Goal: Information Seeking & Learning: Get advice/opinions

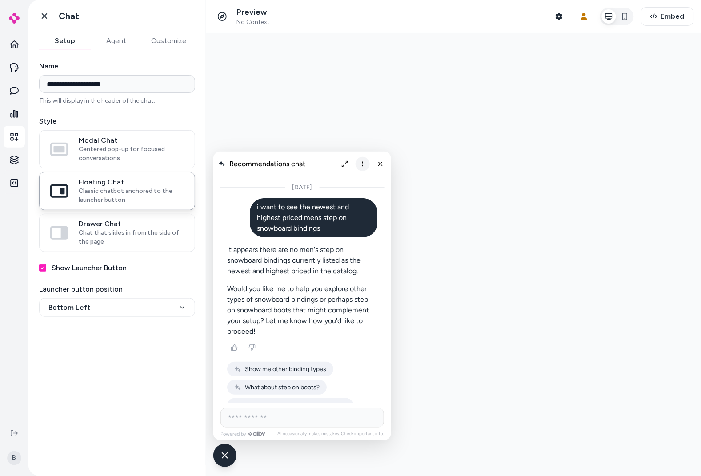
click at [364, 164] on icon "More options" at bounding box center [362, 163] width 7 height 7
click at [347, 186] on button "Clear conversation" at bounding box center [326, 182] width 84 height 15
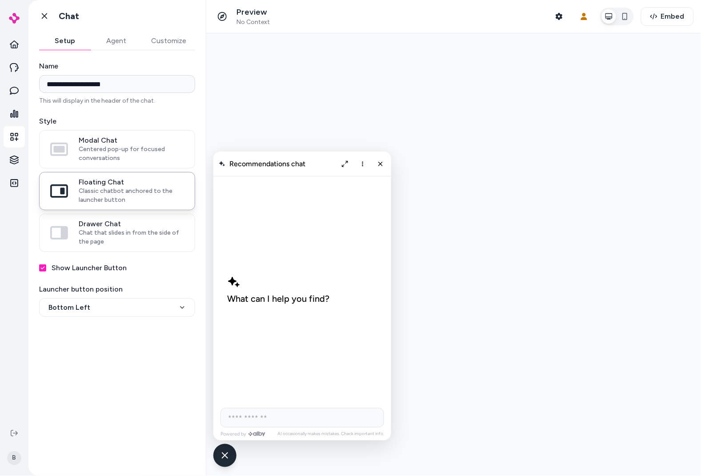
click at [236, 420] on input "AI Shopping Assistant" at bounding box center [302, 418] width 164 height 20
type input "**********"
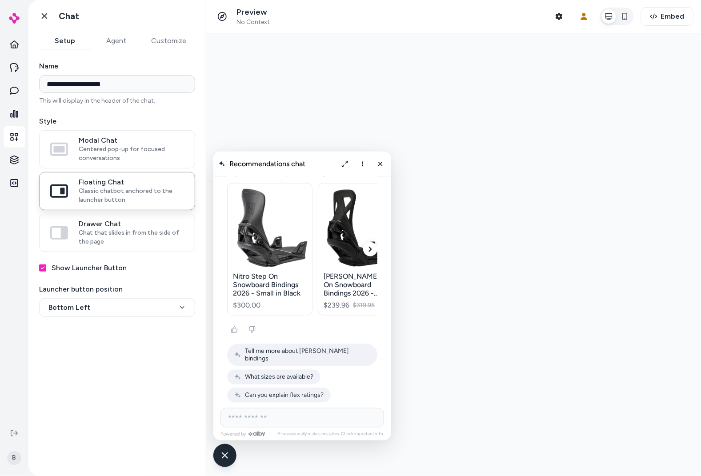
scroll to position [357, 0]
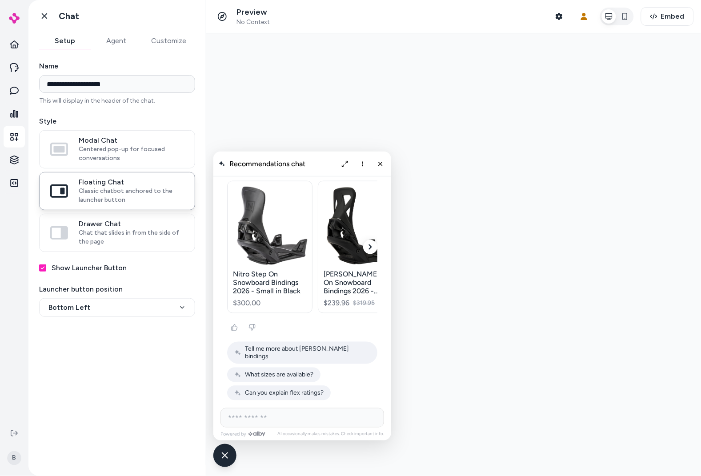
click at [295, 413] on input "AI Shopping Assistant" at bounding box center [302, 418] width 164 height 20
type input "**********"
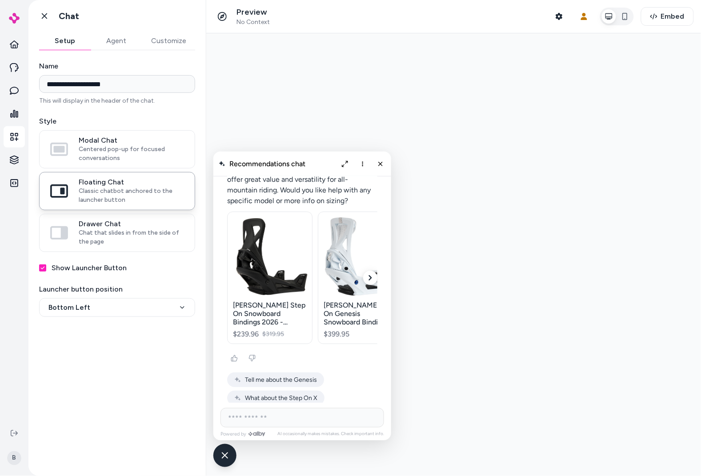
scroll to position [759, 0]
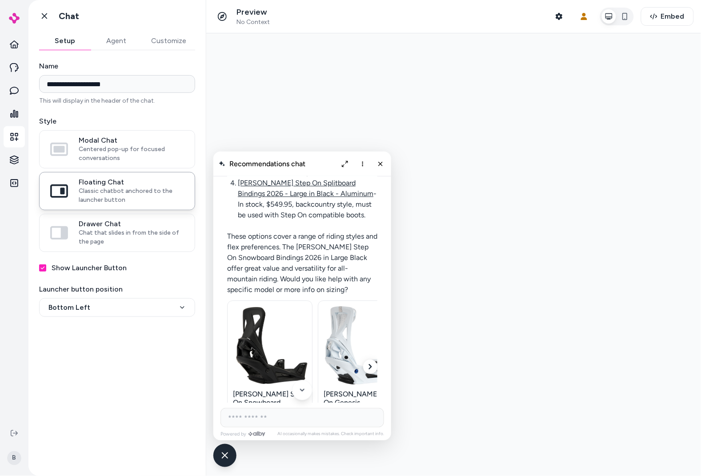
click at [248, 389] on div "[PERSON_NAME] Step On Snowboard Bindings 2026 - Medium in Black - Nylon" at bounding box center [269, 401] width 74 height 25
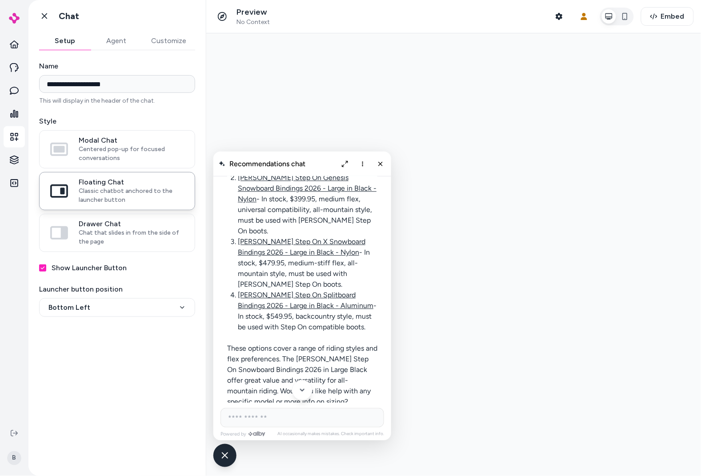
scroll to position [638, 0]
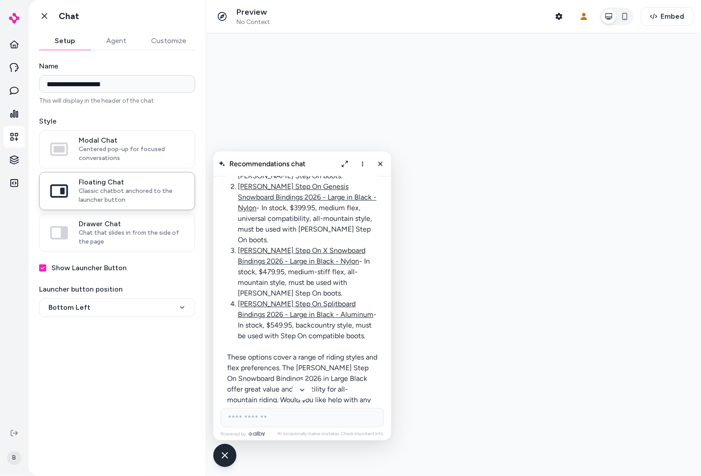
click at [277, 299] on link "[PERSON_NAME] Step On Splitboard Bindings 2026 - Large in Black - Aluminum" at bounding box center [305, 308] width 136 height 19
click at [278, 246] on link "[PERSON_NAME] Step On X Snowboard Bindings 2026 - Large in Black - Nylon" at bounding box center [301, 255] width 128 height 19
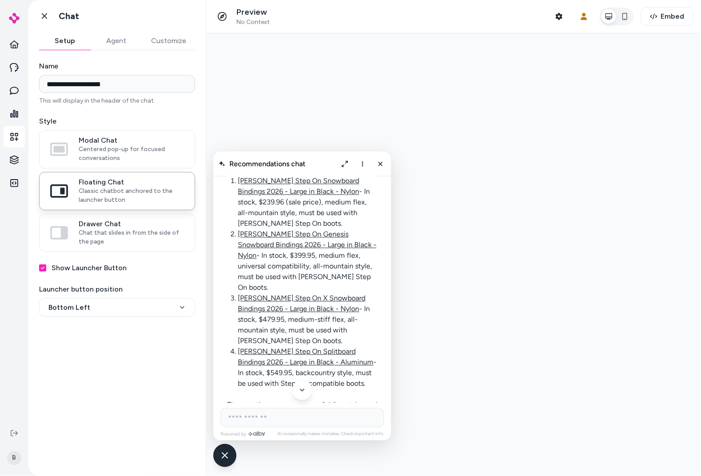
scroll to position [581, 0]
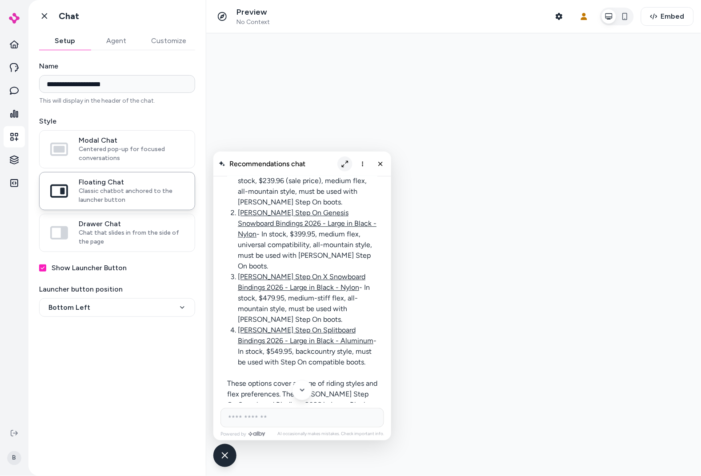
click at [346, 163] on icon "Expand chat" at bounding box center [344, 163] width 7 height 7
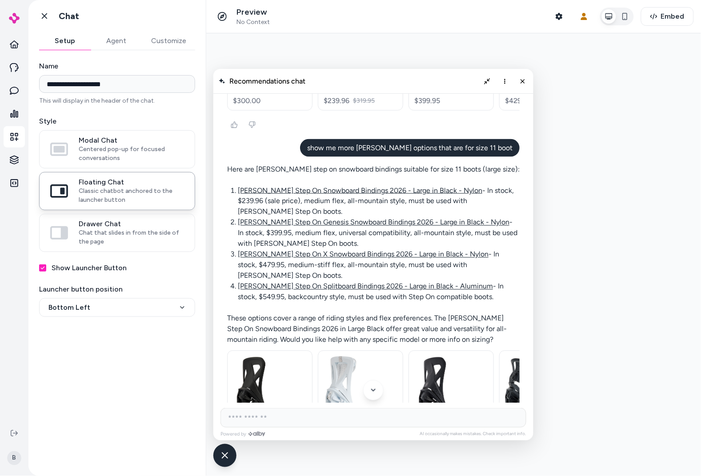
scroll to position [345, 0]
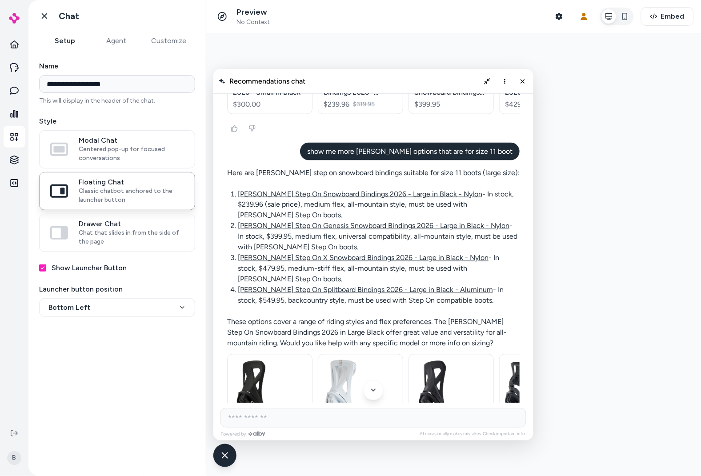
click at [276, 418] on input "AI Shopping Assistant" at bounding box center [373, 418] width 306 height 20
type input "*"
type input "**********"
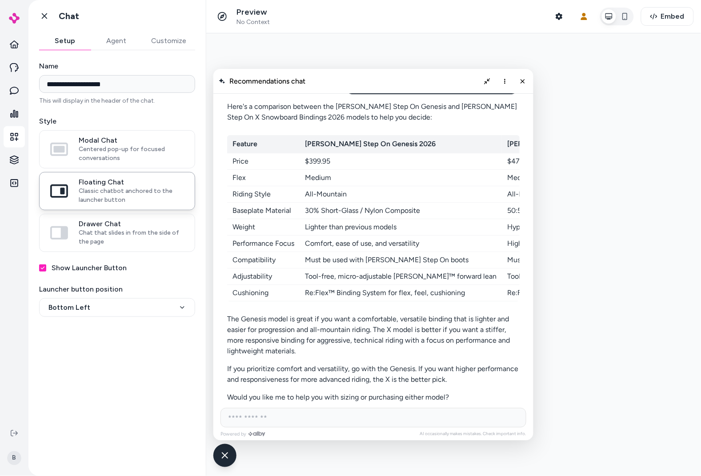
scroll to position [836, 0]
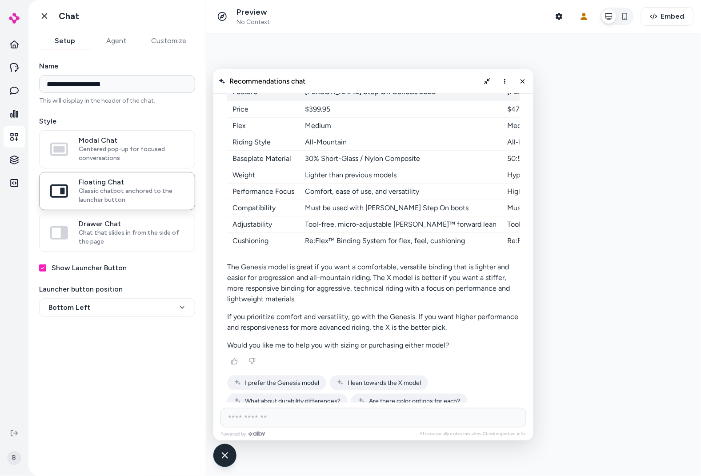
click at [250, 421] on input "AI Shopping Assistant" at bounding box center [373, 418] width 306 height 20
click at [294, 379] on span "I prefer the Genesis model" at bounding box center [281, 383] width 74 height 8
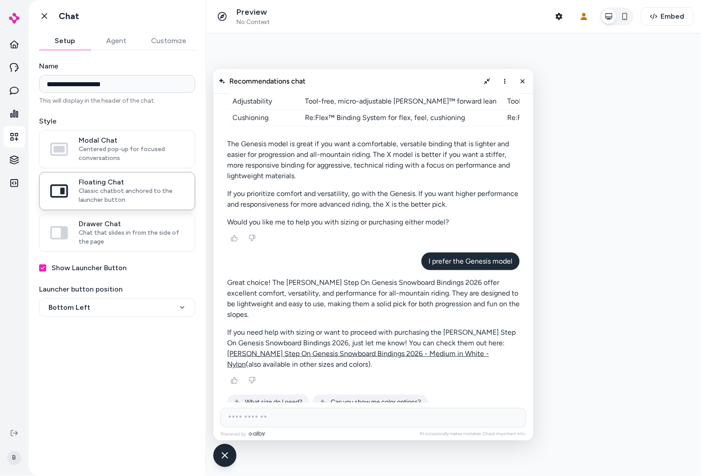
scroll to position [967, 0]
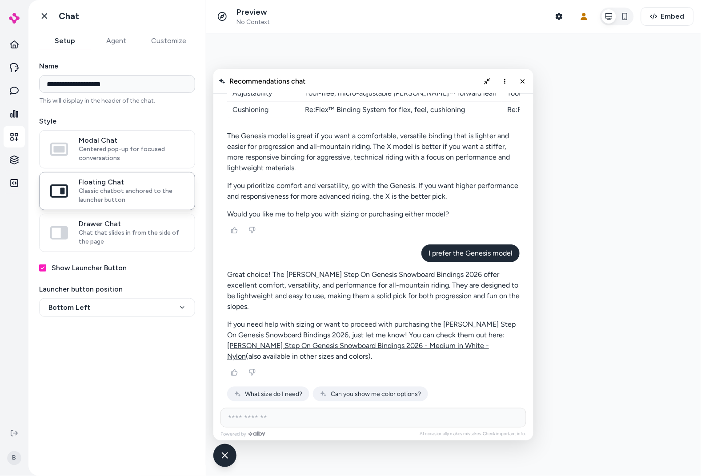
click at [261, 415] on input "AI Shopping Assistant" at bounding box center [373, 418] width 306 height 20
click at [257, 390] on span "What size do I need?" at bounding box center [272, 394] width 57 height 8
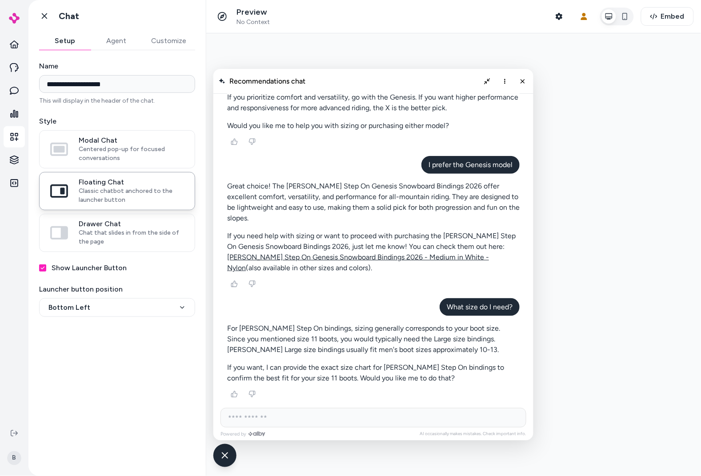
scroll to position [1060, 0]
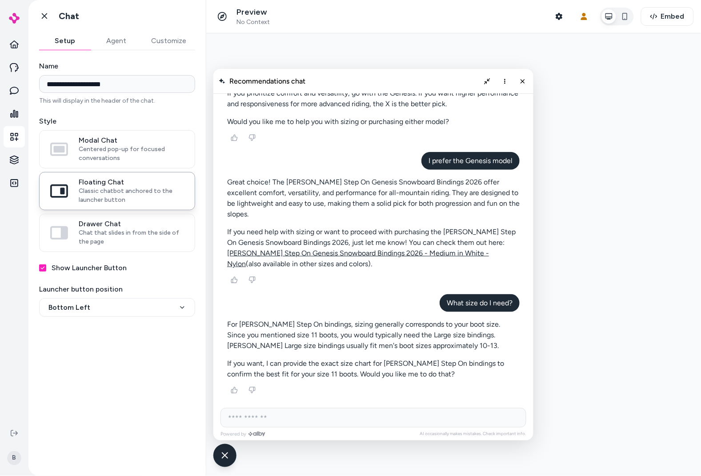
click at [245, 416] on input "AI Shopping Assistant" at bounding box center [373, 418] width 306 height 20
click at [271, 408] on span "Show me the size chart" at bounding box center [276, 412] width 65 height 8
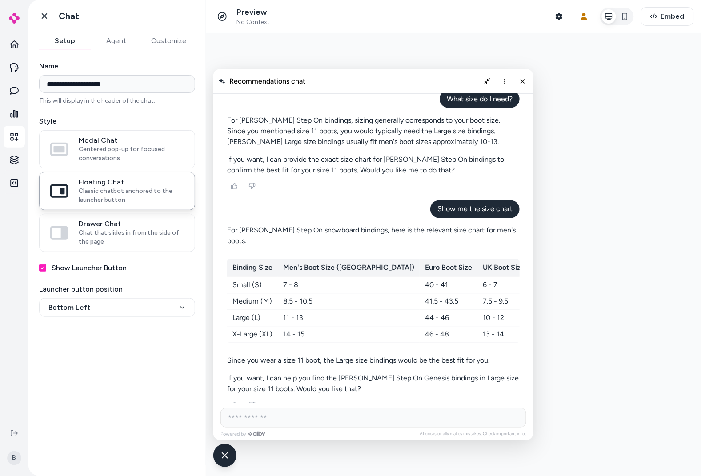
scroll to position [1268, 0]
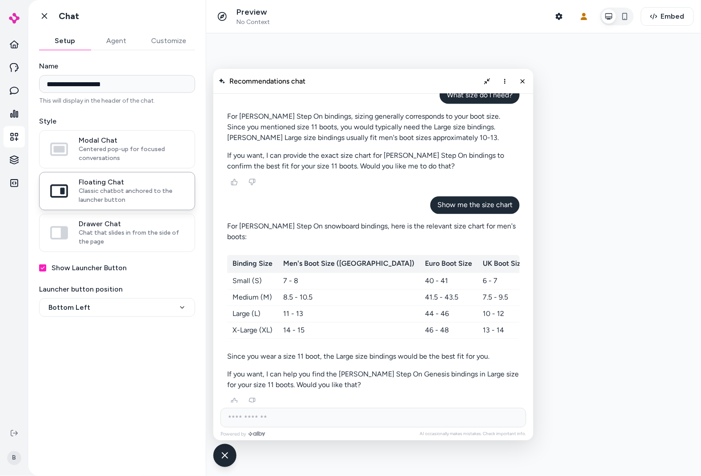
click at [278, 418] on span "Yes, find them in Large" at bounding box center [275, 422] width 62 height 8
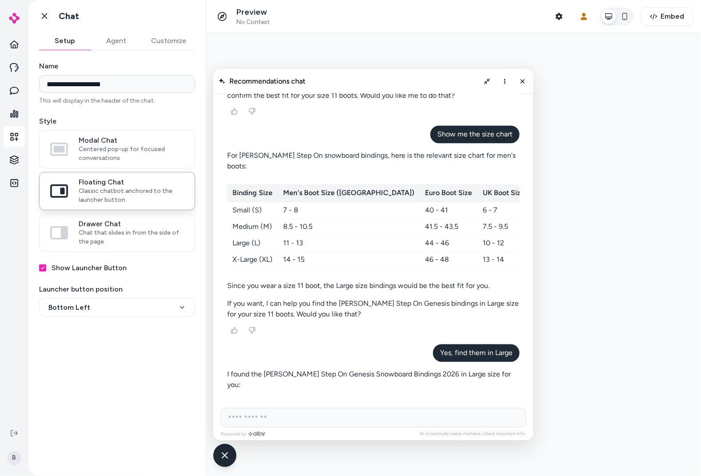
scroll to position [1376, 0]
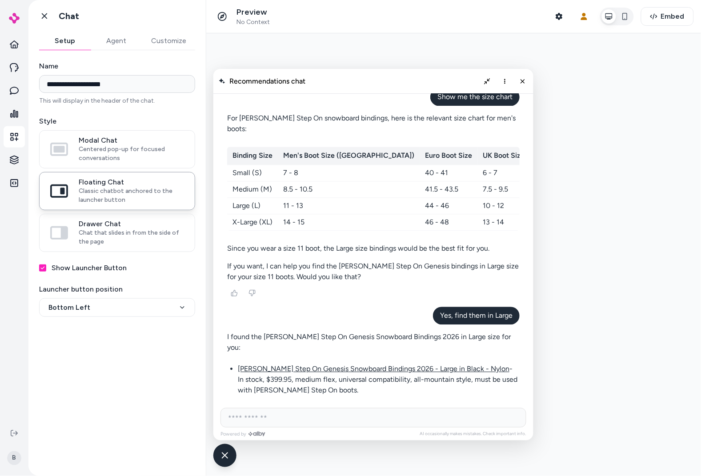
click at [286, 418] on input "AI Shopping Assistant" at bounding box center [373, 418] width 306 height 20
click at [260, 421] on input "AI Shopping Assistant" at bounding box center [373, 418] width 306 height 20
type input "**********"
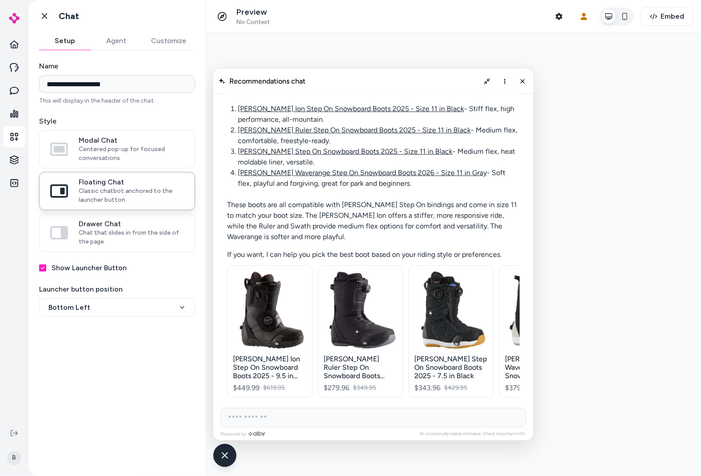
scroll to position [1820, 0]
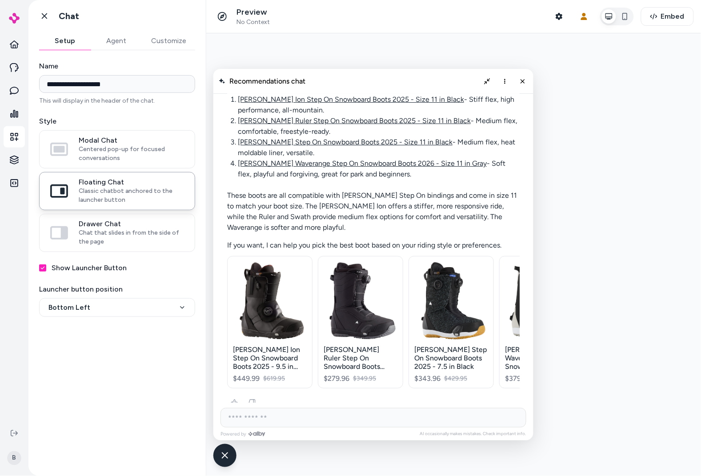
click at [289, 418] on input "AI Shopping Assistant" at bounding box center [373, 418] width 306 height 20
type input "**********"
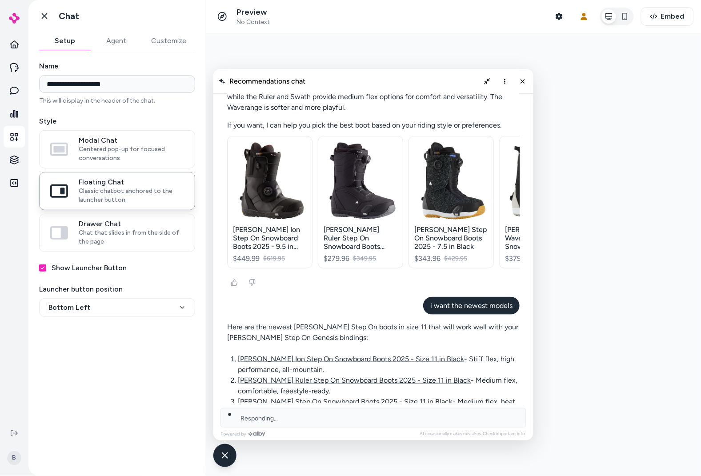
scroll to position [2001, 0]
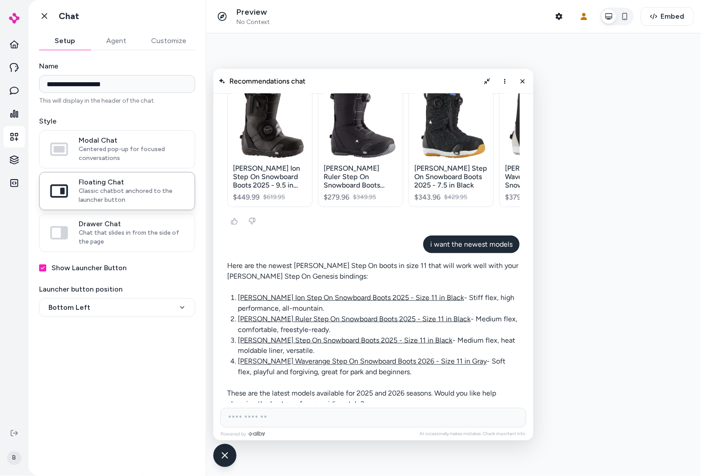
click at [378, 456] on span "Help me decide between them" at bounding box center [390, 460] width 86 height 8
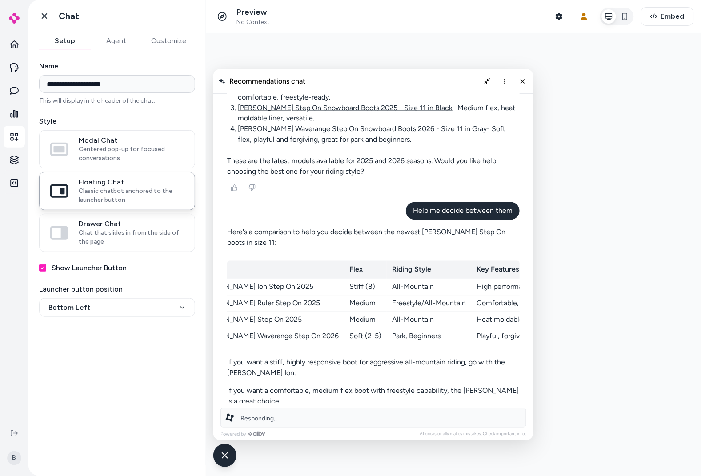
scroll to position [0, 0]
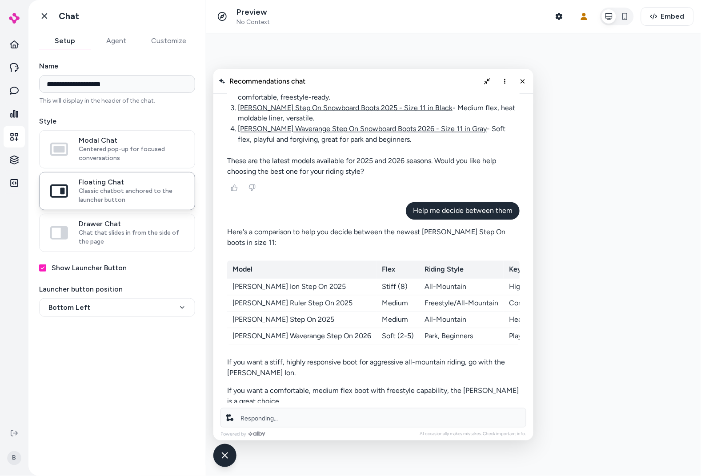
click at [283, 417] on div "Responding..." at bounding box center [373, 418] width 306 height 20
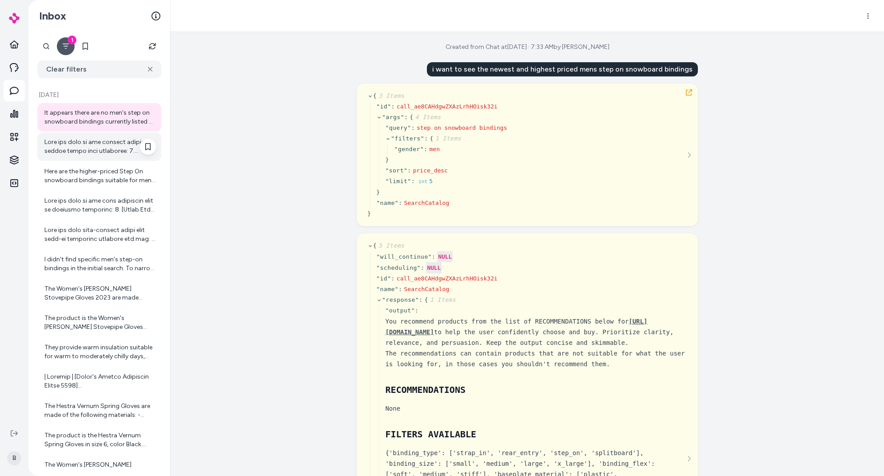
click at [99, 150] on div at bounding box center [100, 147] width 112 height 18
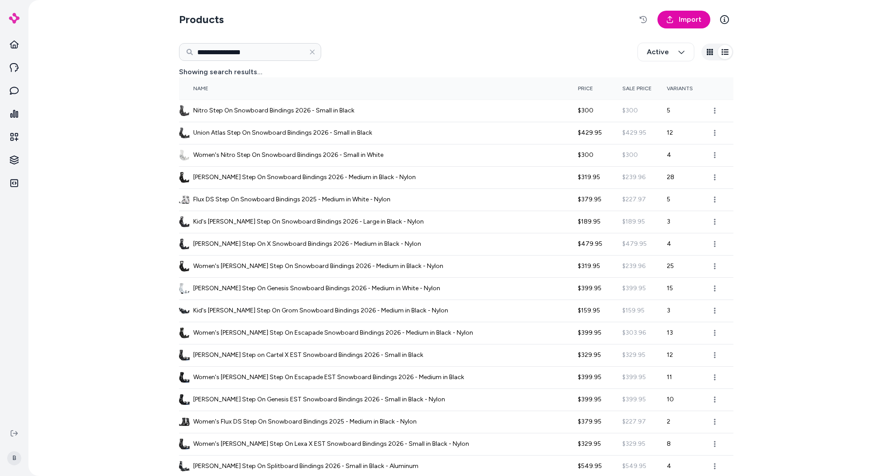
scroll to position [25, 0]
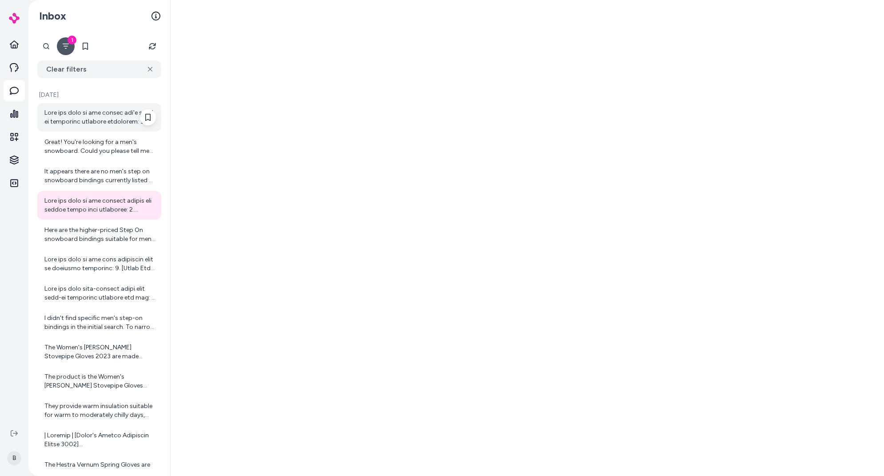
click at [80, 116] on div at bounding box center [100, 117] width 112 height 18
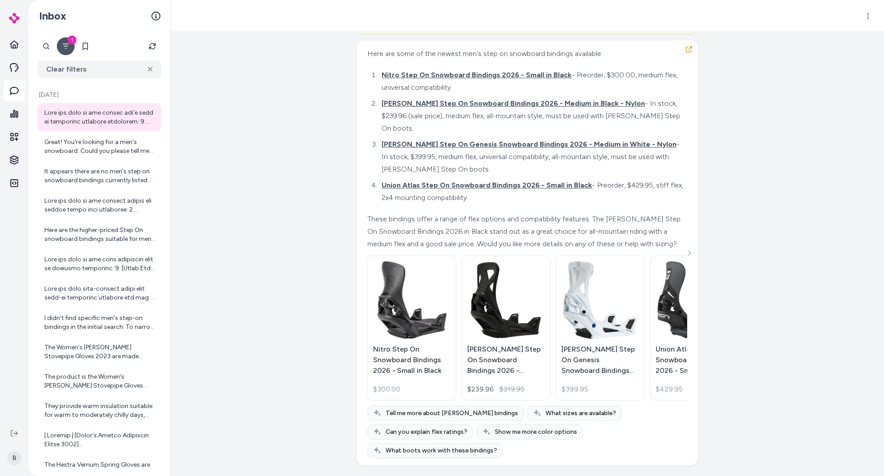
scroll to position [1280, 0]
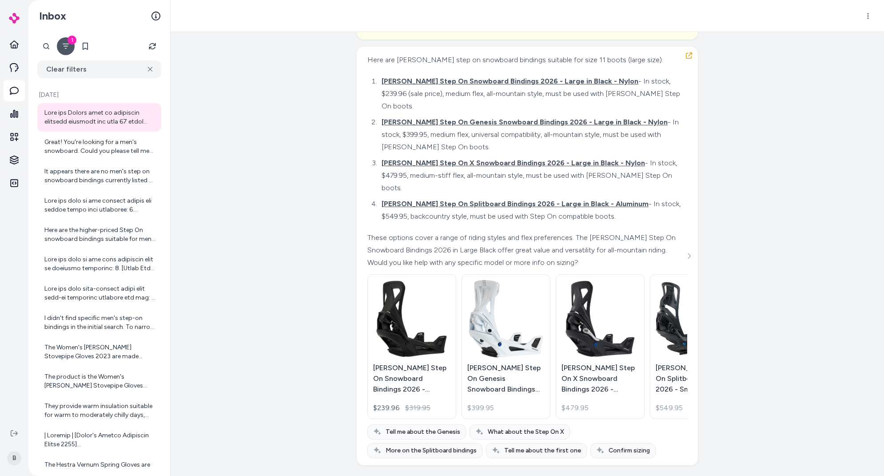
scroll to position [2992, 0]
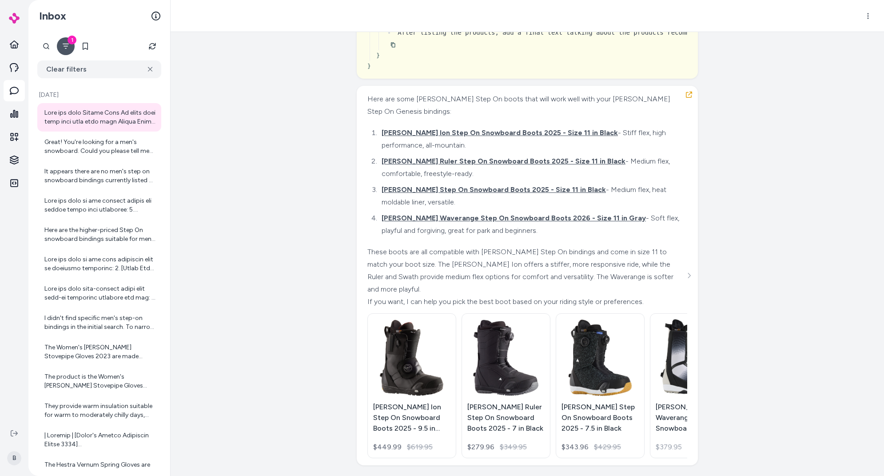
scroll to position [10534, 0]
